Goal: Information Seeking & Learning: Learn about a topic

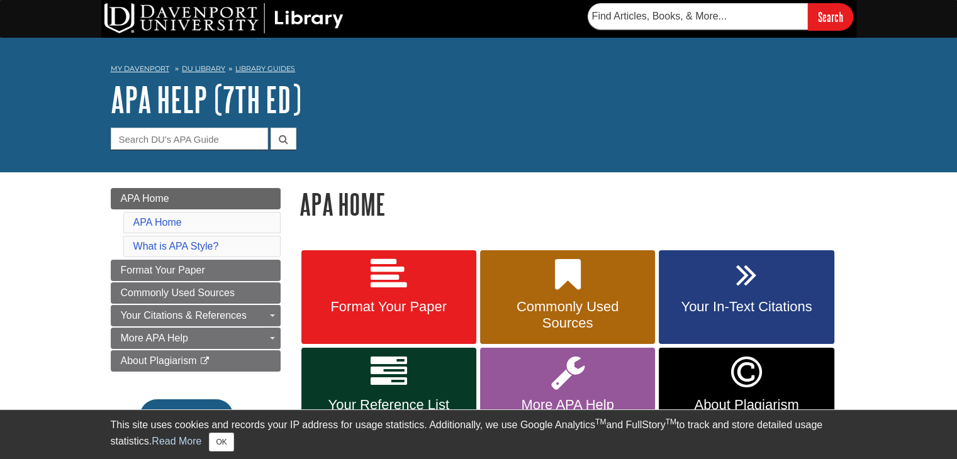
scroll to position [63, 0]
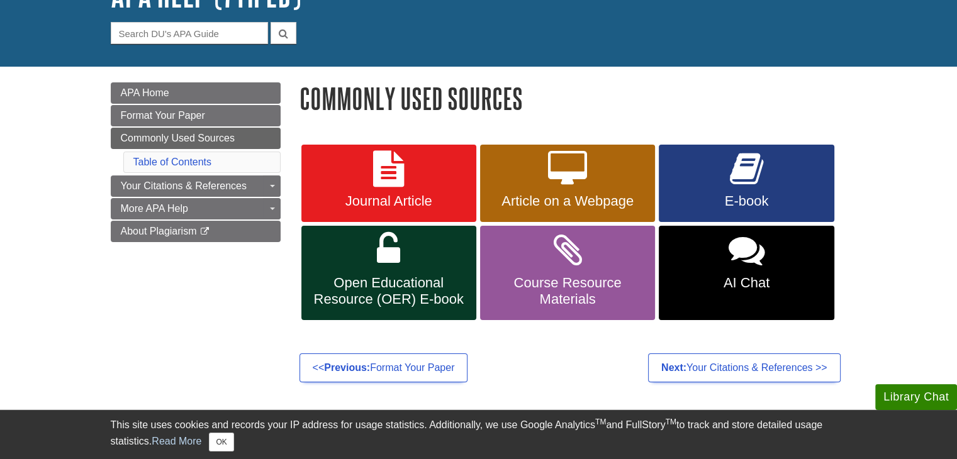
scroll to position [189, 0]
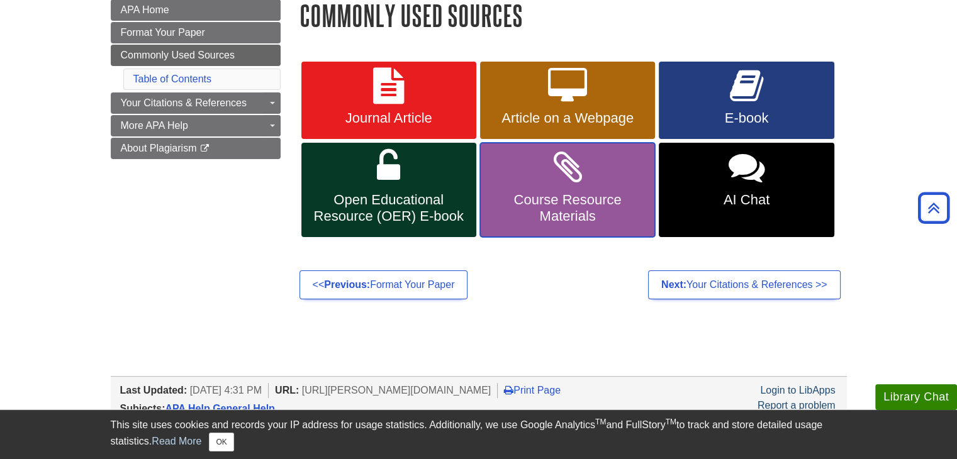
click at [616, 209] on span "Course Resource Materials" at bounding box center [568, 208] width 156 height 33
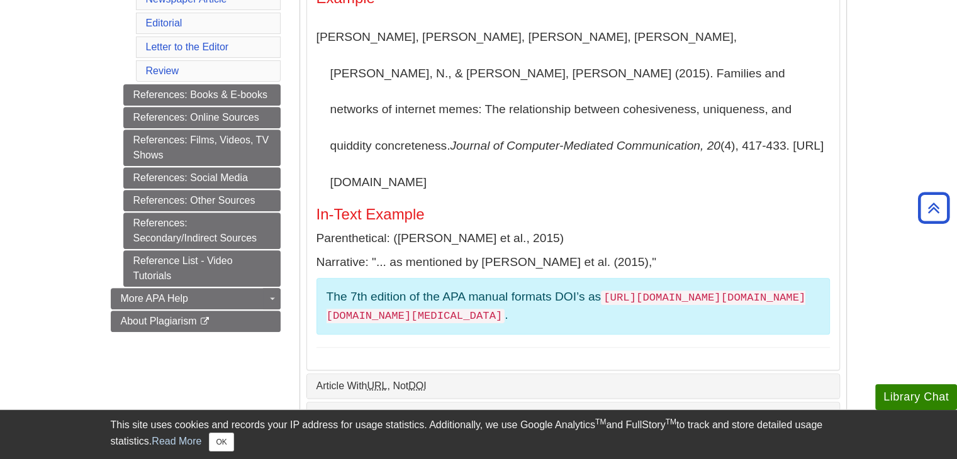
scroll to position [627, 0]
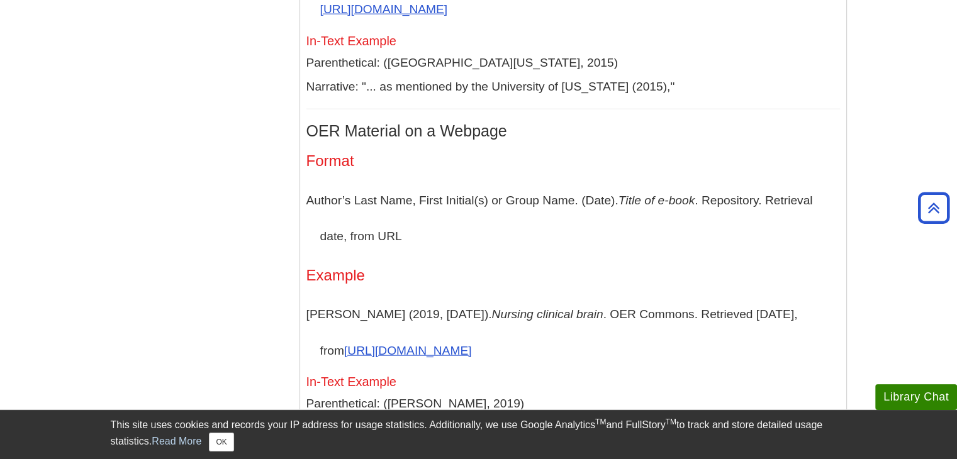
scroll to position [2930, 0]
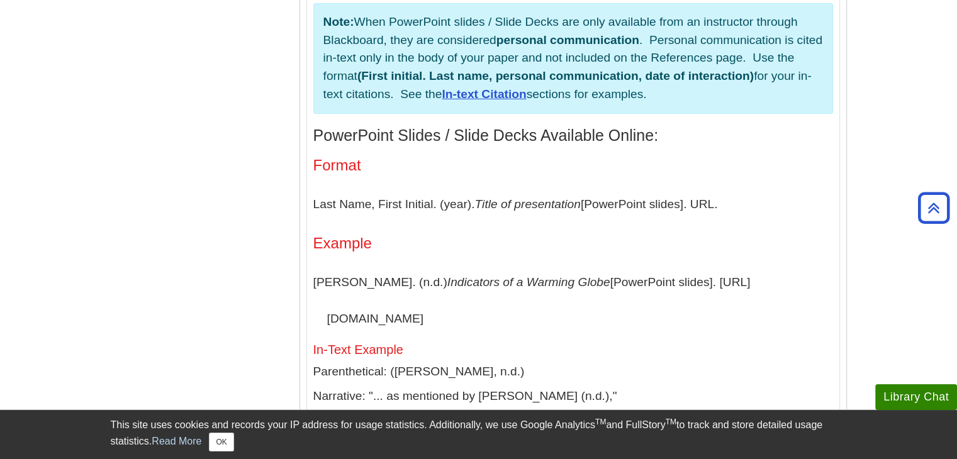
scroll to position [4207, 0]
